Goal: Task Accomplishment & Management: Manage account settings

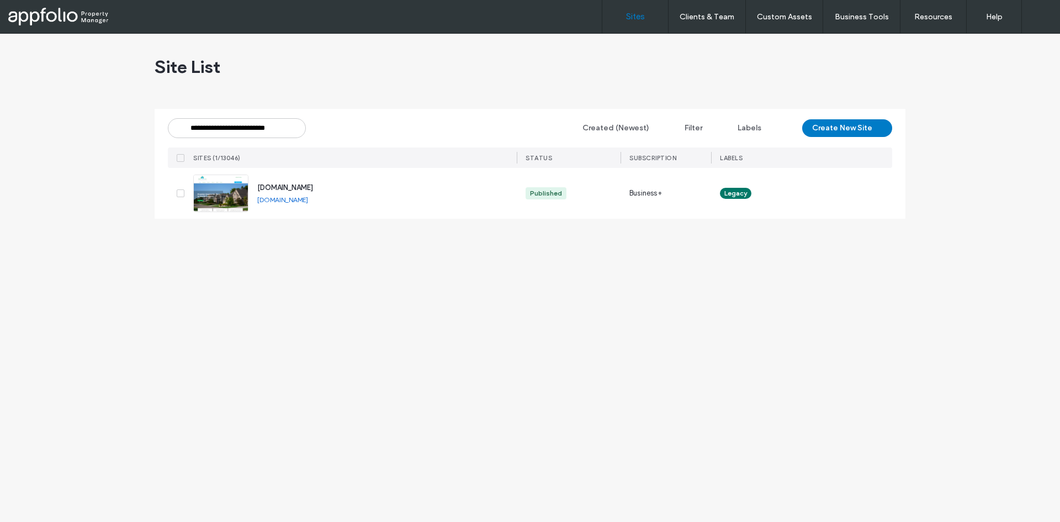
type input "**********"
click at [213, 195] on link at bounding box center [220, 194] width 55 height 38
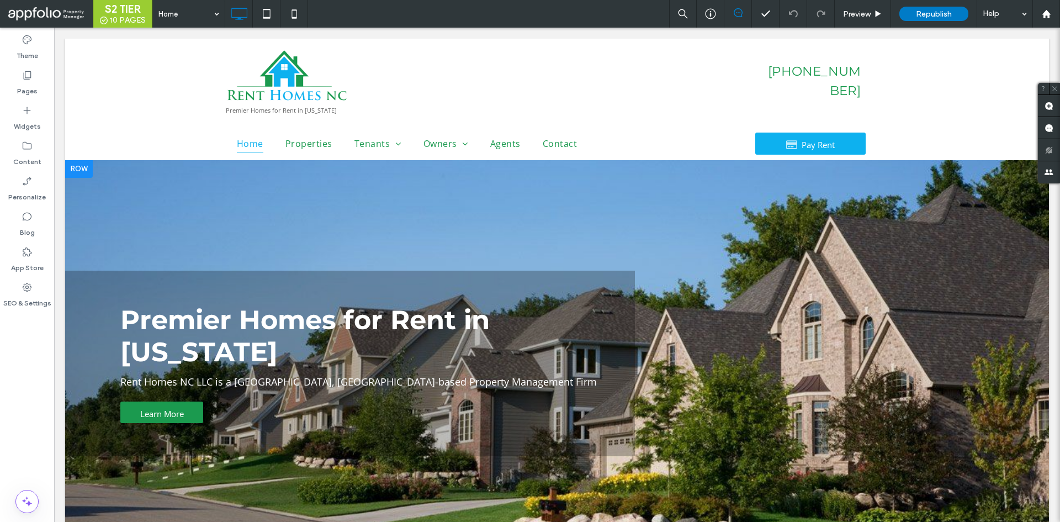
scroll to position [276, 0]
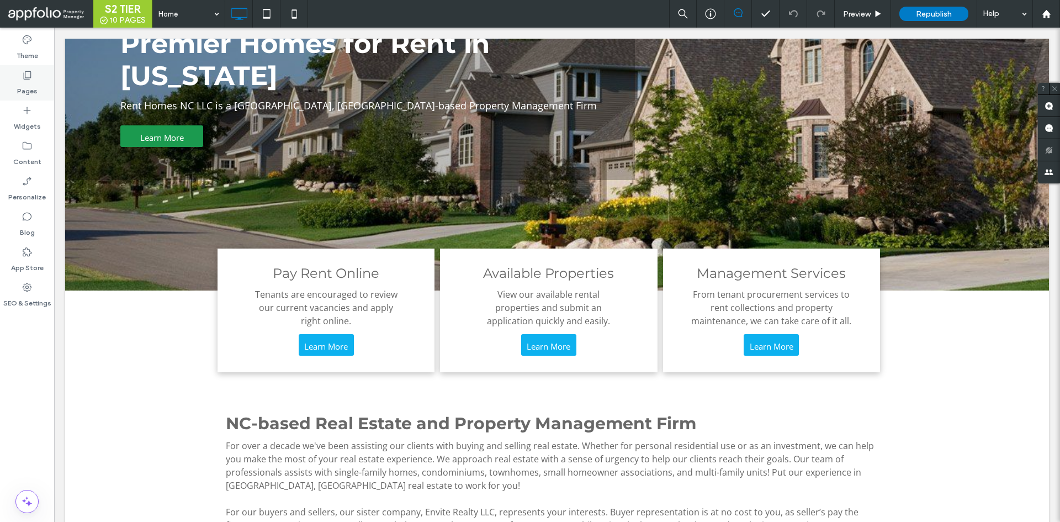
click at [27, 88] on label "Pages" at bounding box center [27, 88] width 20 height 15
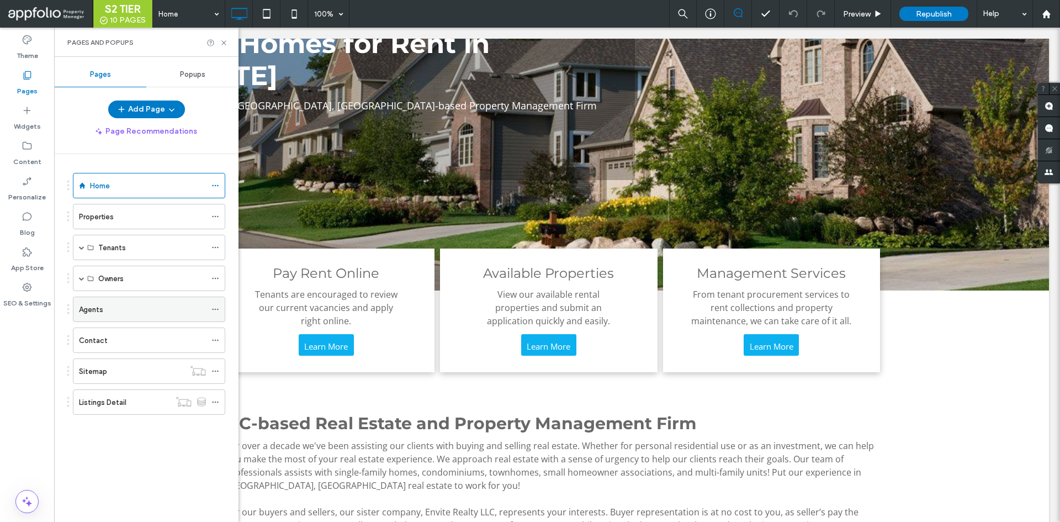
click at [109, 308] on div "Agents" at bounding box center [142, 310] width 127 height 12
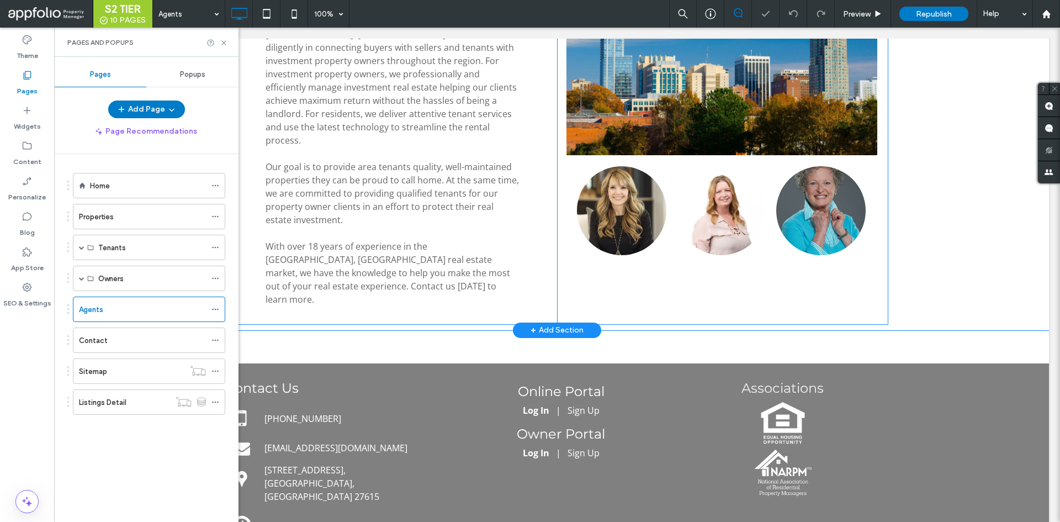
scroll to position [83, 0]
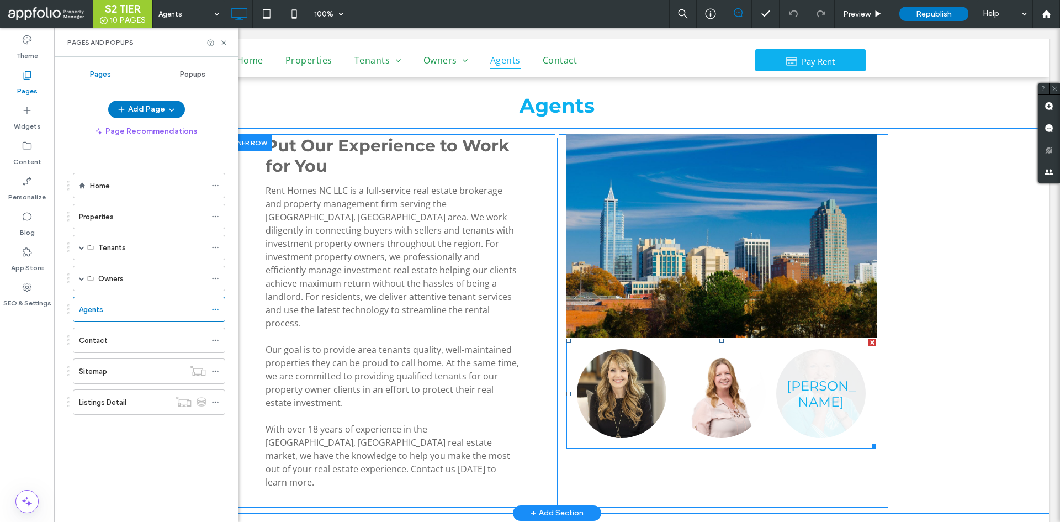
click at [834, 379] on link at bounding box center [820, 393] width 89 height 89
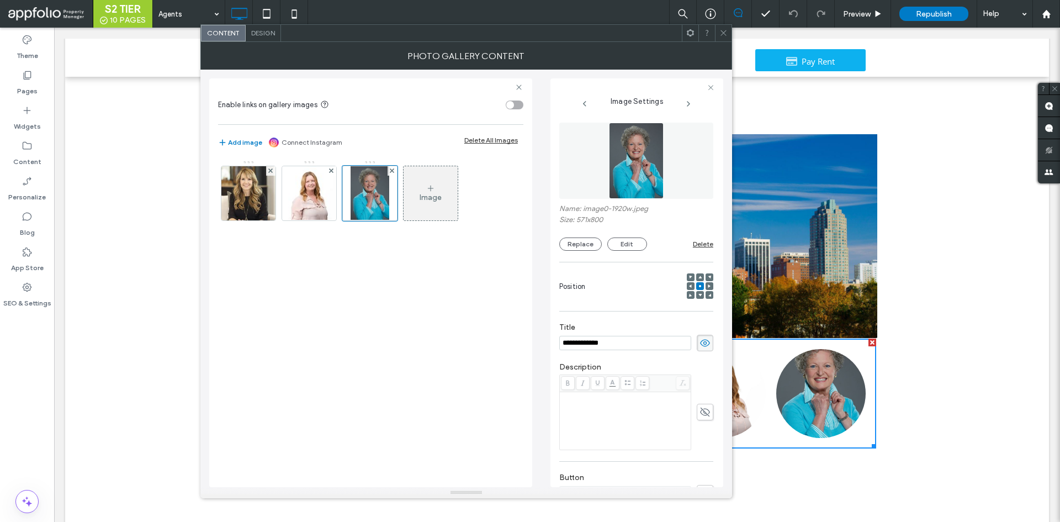
scroll to position [0, 0]
click at [627, 423] on div "Rich Text Editor" at bounding box center [626, 420] width 128 height 55
click at [700, 413] on icon at bounding box center [705, 412] width 11 height 12
click at [640, 413] on div "Rich Text Editor" at bounding box center [626, 420] width 128 height 55
click at [625, 413] on div "Rich Text Editor" at bounding box center [626, 420] width 128 height 55
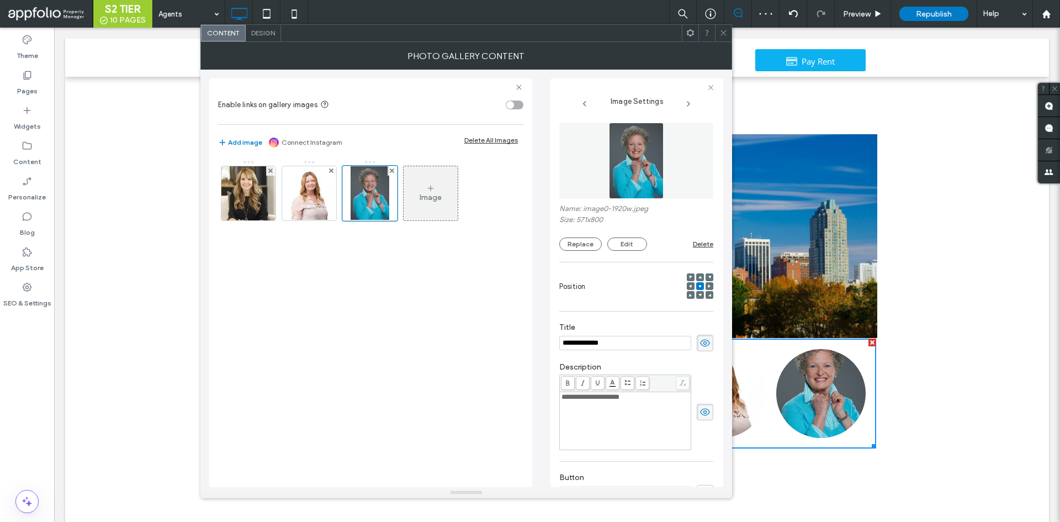
click at [674, 363] on label "Description" at bounding box center [636, 368] width 154 height 12
click at [658, 398] on div "**********" at bounding box center [626, 397] width 128 height 8
click at [671, 362] on label "Description" at bounding box center [636, 368] width 154 height 12
click at [721, 31] on icon at bounding box center [724, 33] width 8 height 8
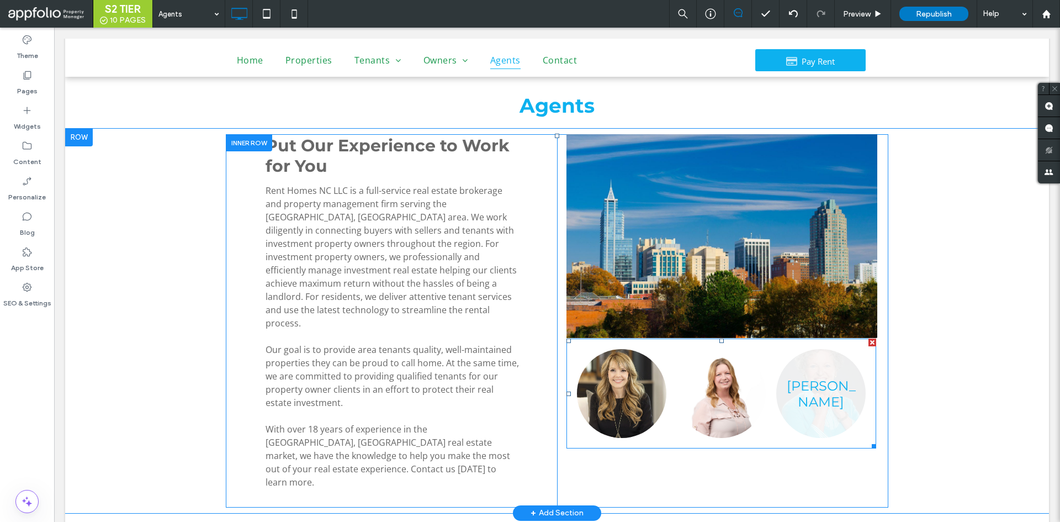
click at [804, 412] on link at bounding box center [820, 393] width 89 height 89
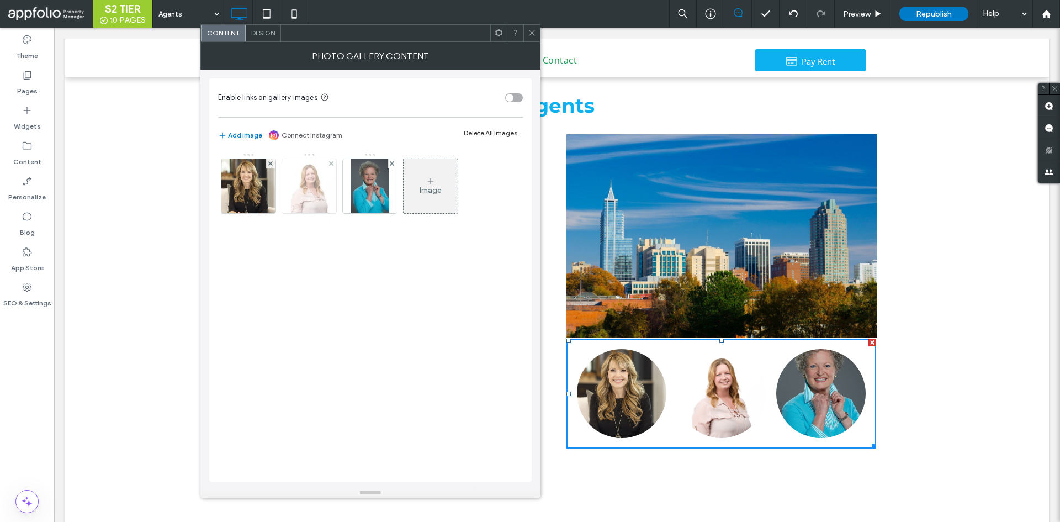
click at [336, 193] on img at bounding box center [308, 186] width 69 height 54
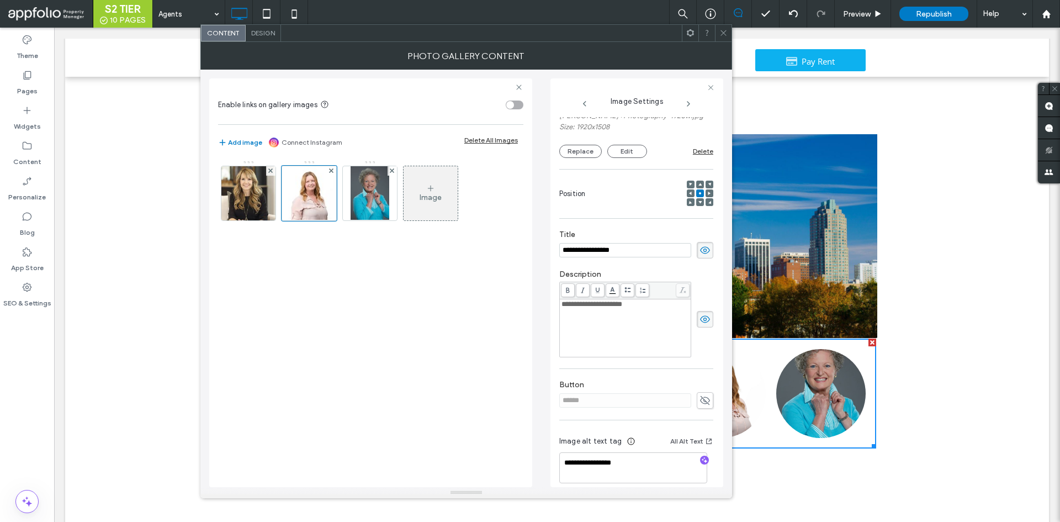
scroll to position [128, 0]
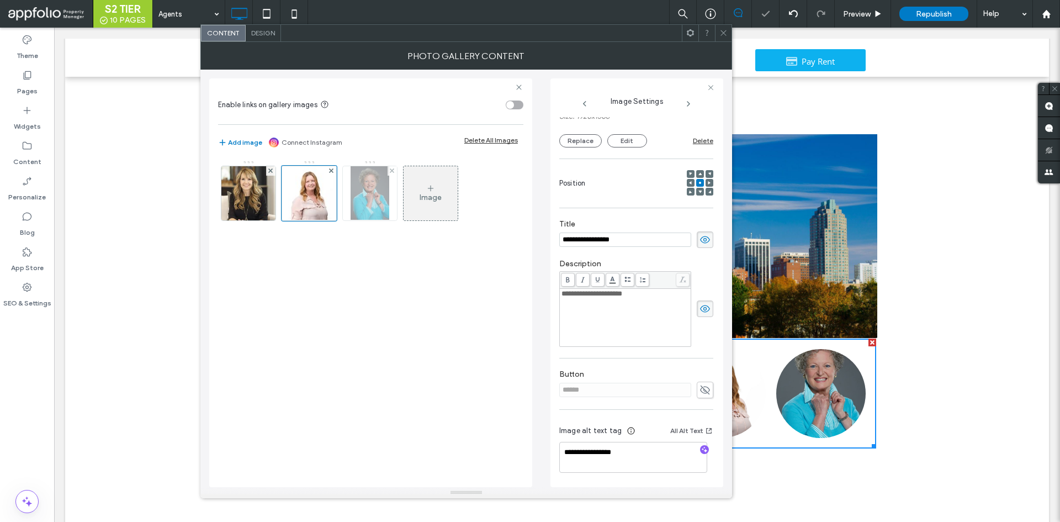
click at [371, 180] on img at bounding box center [370, 193] width 39 height 54
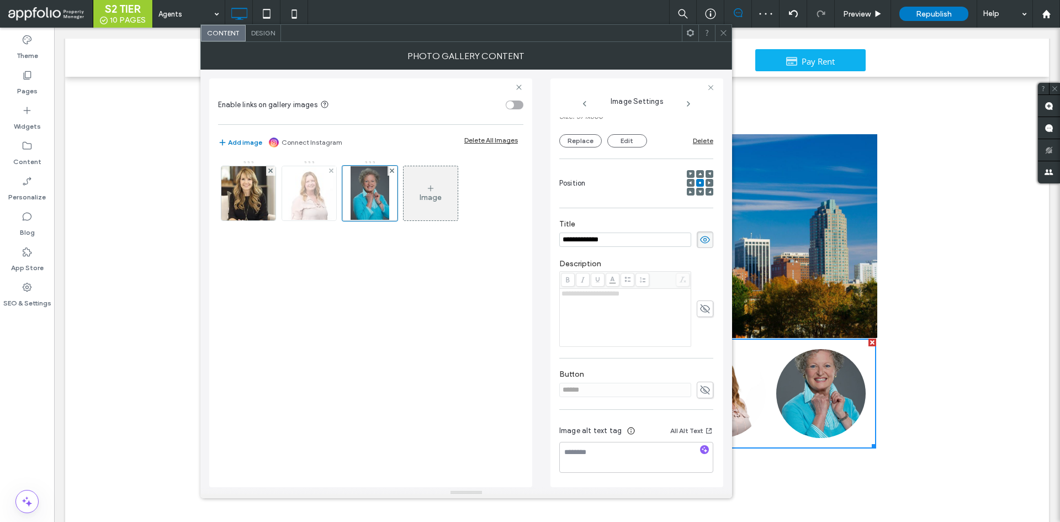
click at [306, 198] on img at bounding box center [308, 193] width 69 height 54
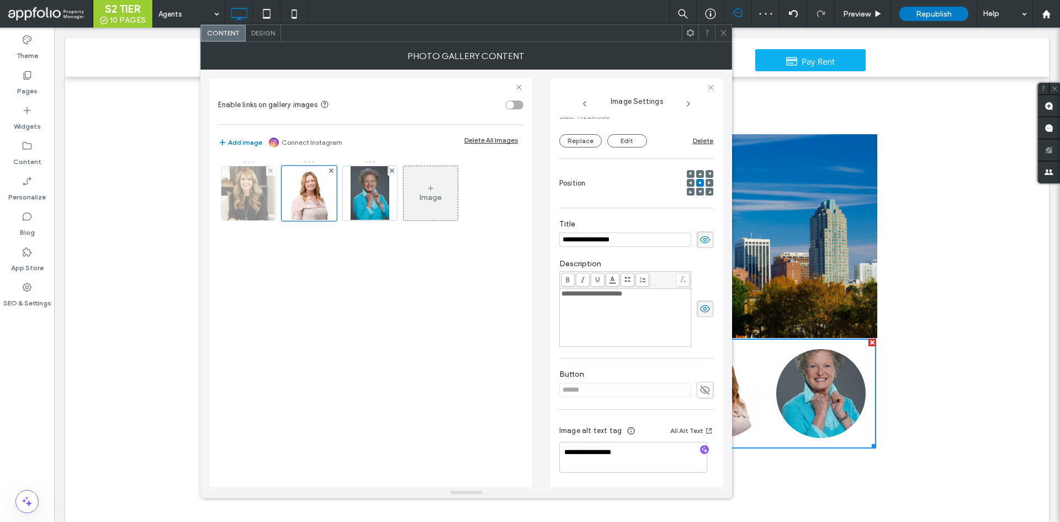
click at [250, 199] on img at bounding box center [248, 193] width 54 height 54
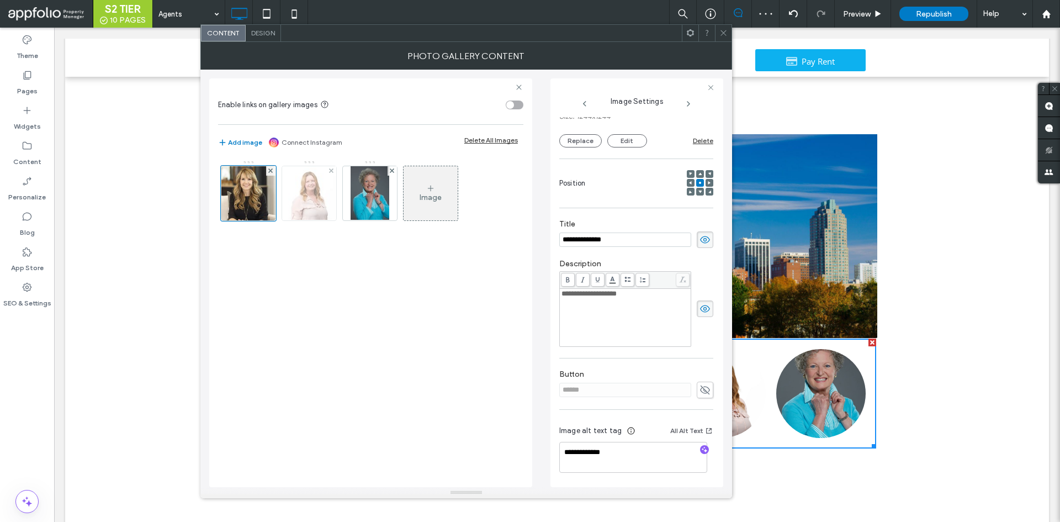
click at [321, 199] on img at bounding box center [308, 193] width 69 height 54
click at [398, 195] on div "Image" at bounding box center [370, 196] width 304 height 72
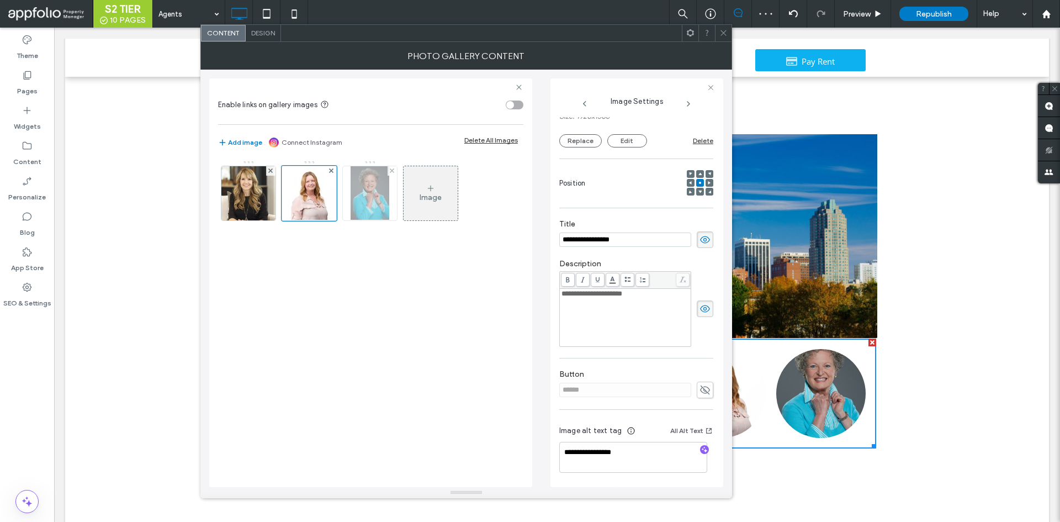
click at [381, 200] on img at bounding box center [370, 193] width 39 height 54
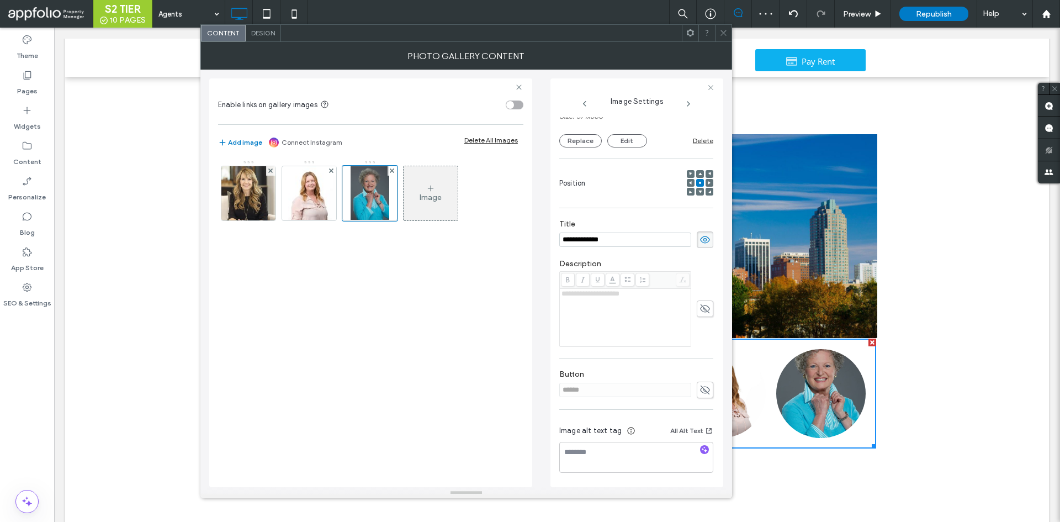
click at [700, 311] on icon at bounding box center [705, 309] width 11 height 12
click at [702, 273] on div "**********" at bounding box center [636, 309] width 154 height 76
click at [723, 30] on icon at bounding box center [724, 33] width 8 height 8
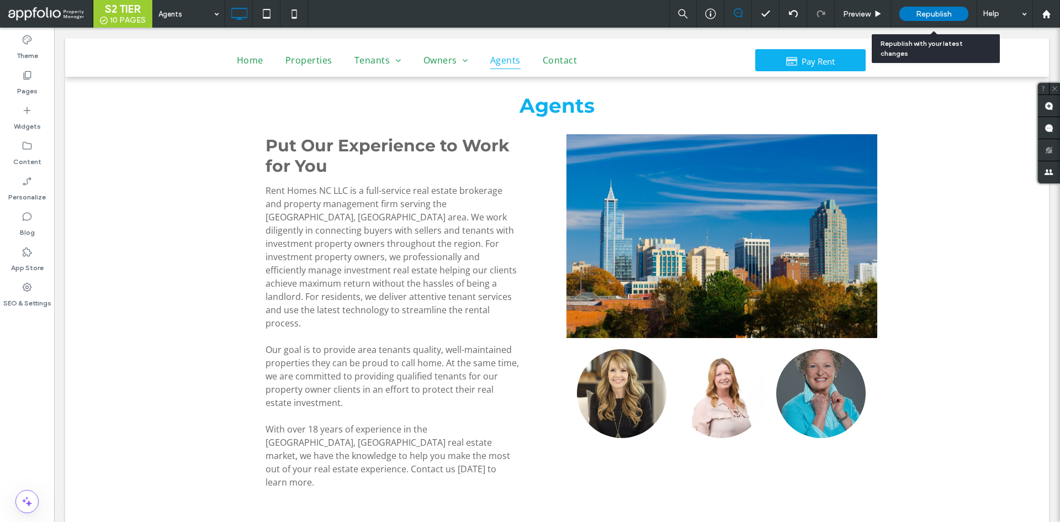
click at [940, 14] on span "Republish" at bounding box center [934, 13] width 36 height 9
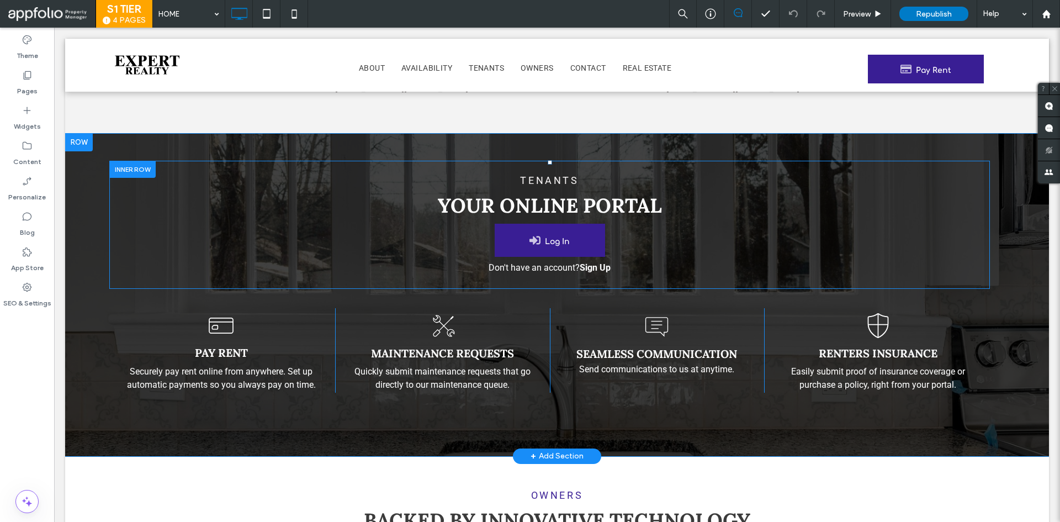
scroll to position [552, 0]
